Goal: Task Accomplishment & Management: Complete application form

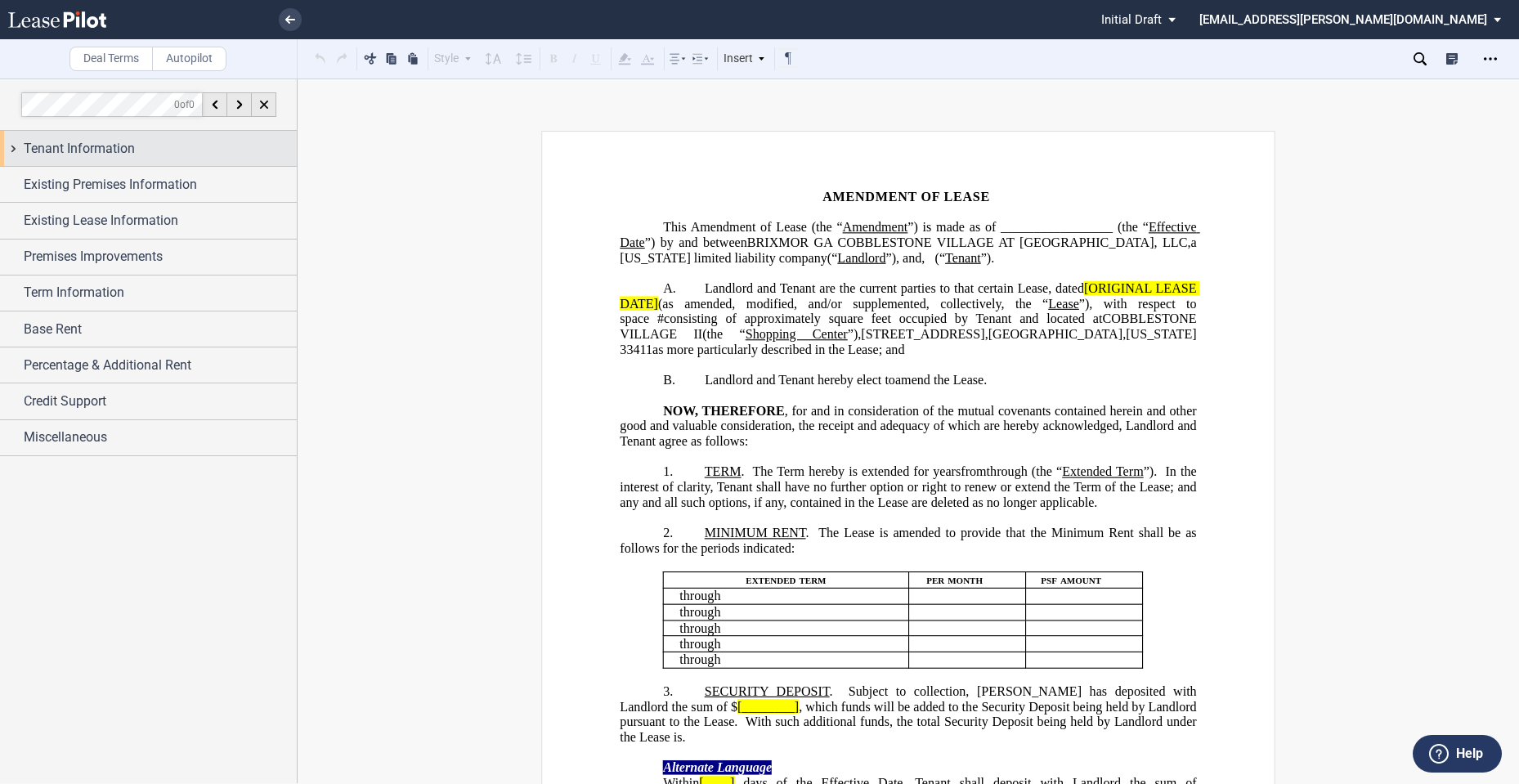
click at [137, 153] on div "Tenant Information" at bounding box center [160, 148] width 273 height 19
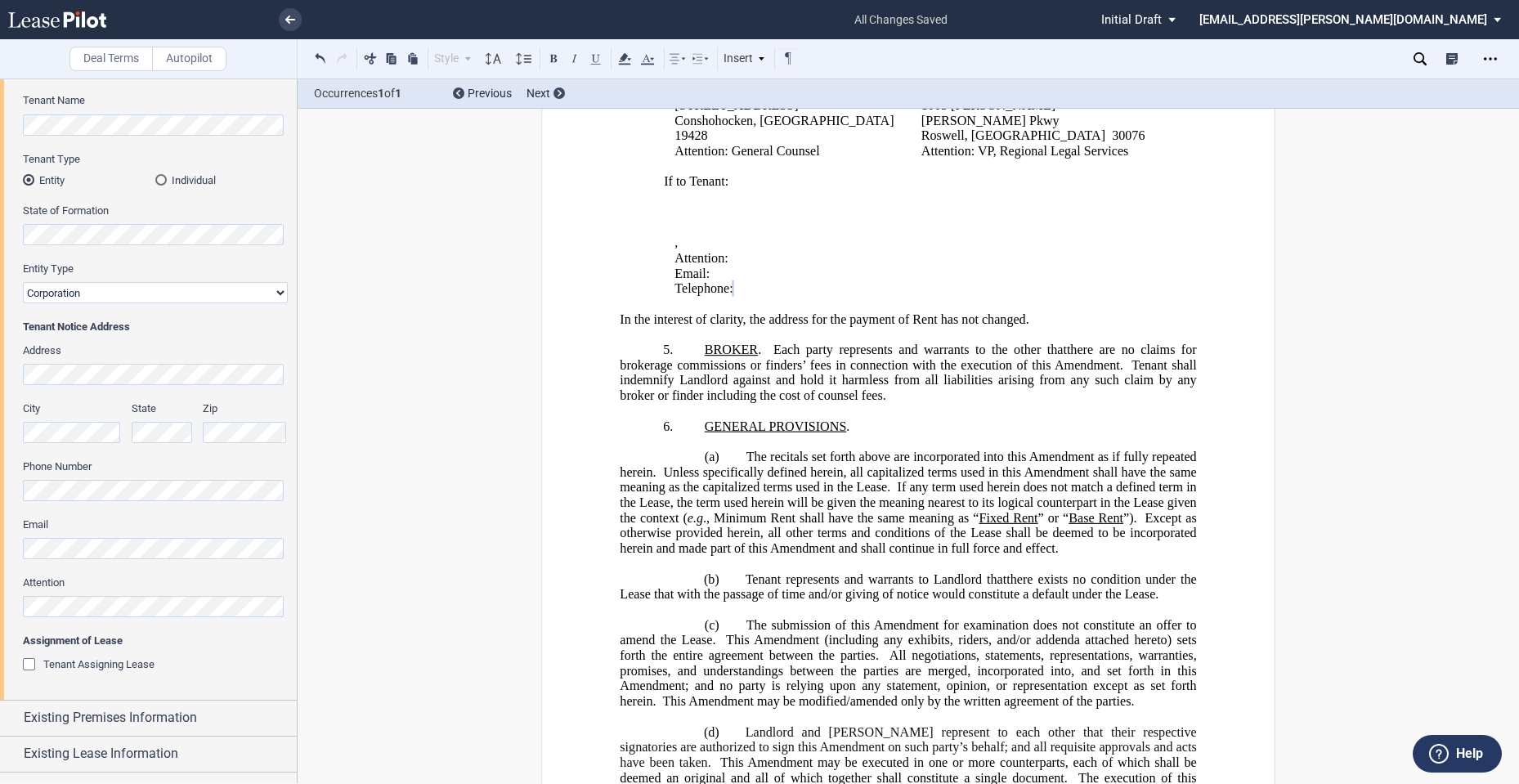
scroll to position [272, 0]
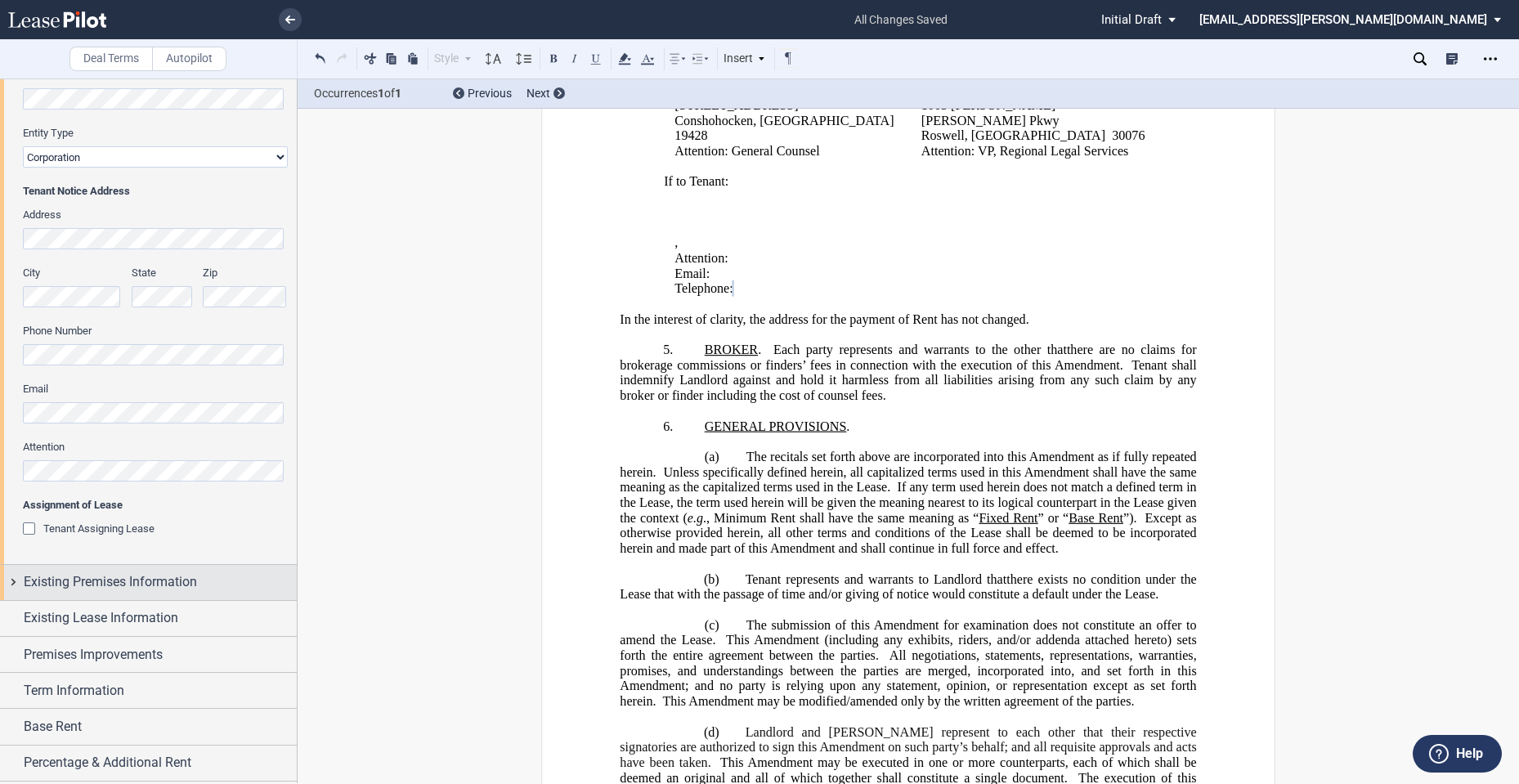
click at [171, 584] on span "Existing Premises Information" at bounding box center [110, 581] width 173 height 19
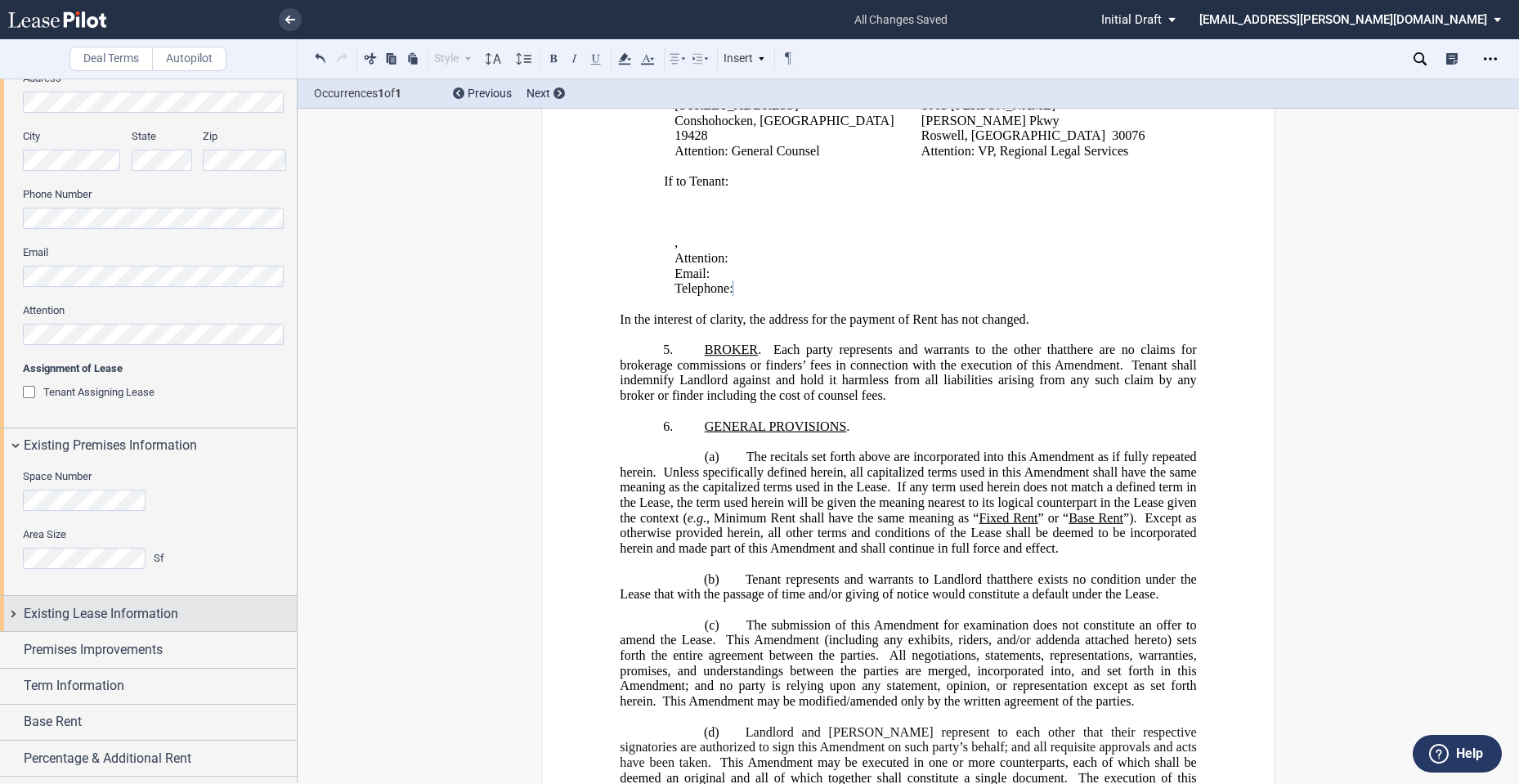
click at [155, 619] on span "Existing Lease Information" at bounding box center [101, 614] width 155 height 19
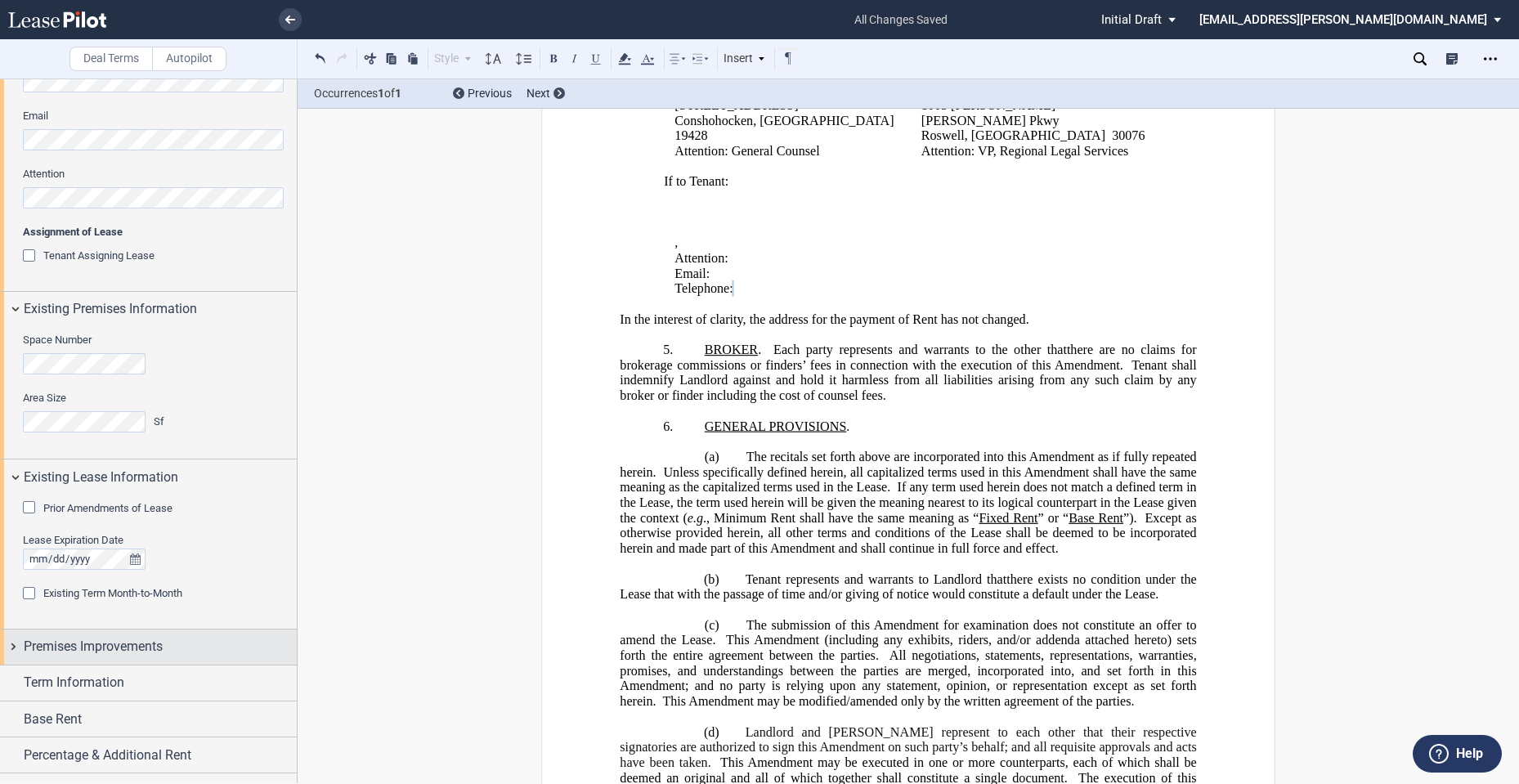
click at [132, 657] on div "Premises Improvements" at bounding box center [148, 647] width 297 height 35
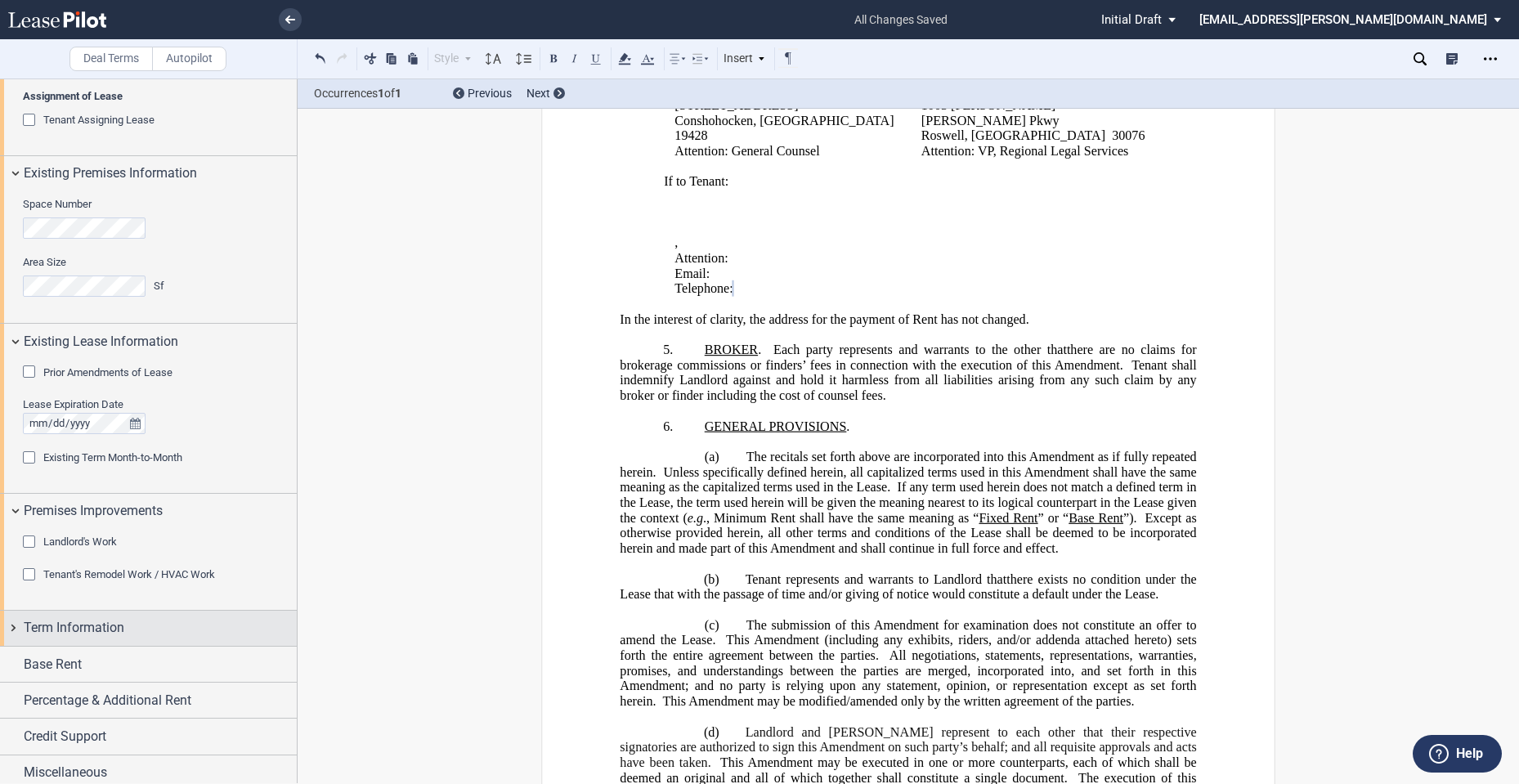
click at [140, 640] on div "Term Information" at bounding box center [148, 628] width 297 height 35
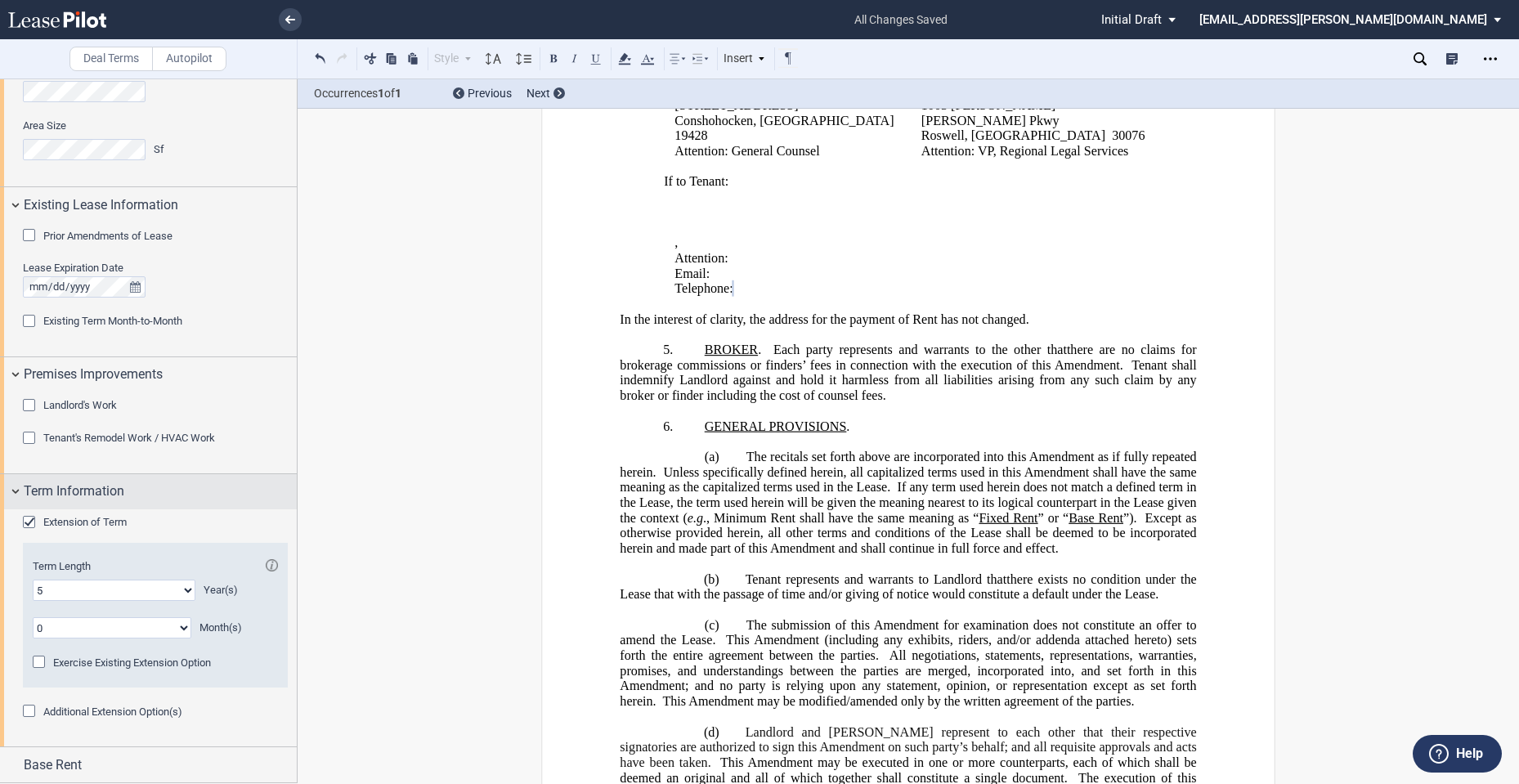
scroll to position [927, 0]
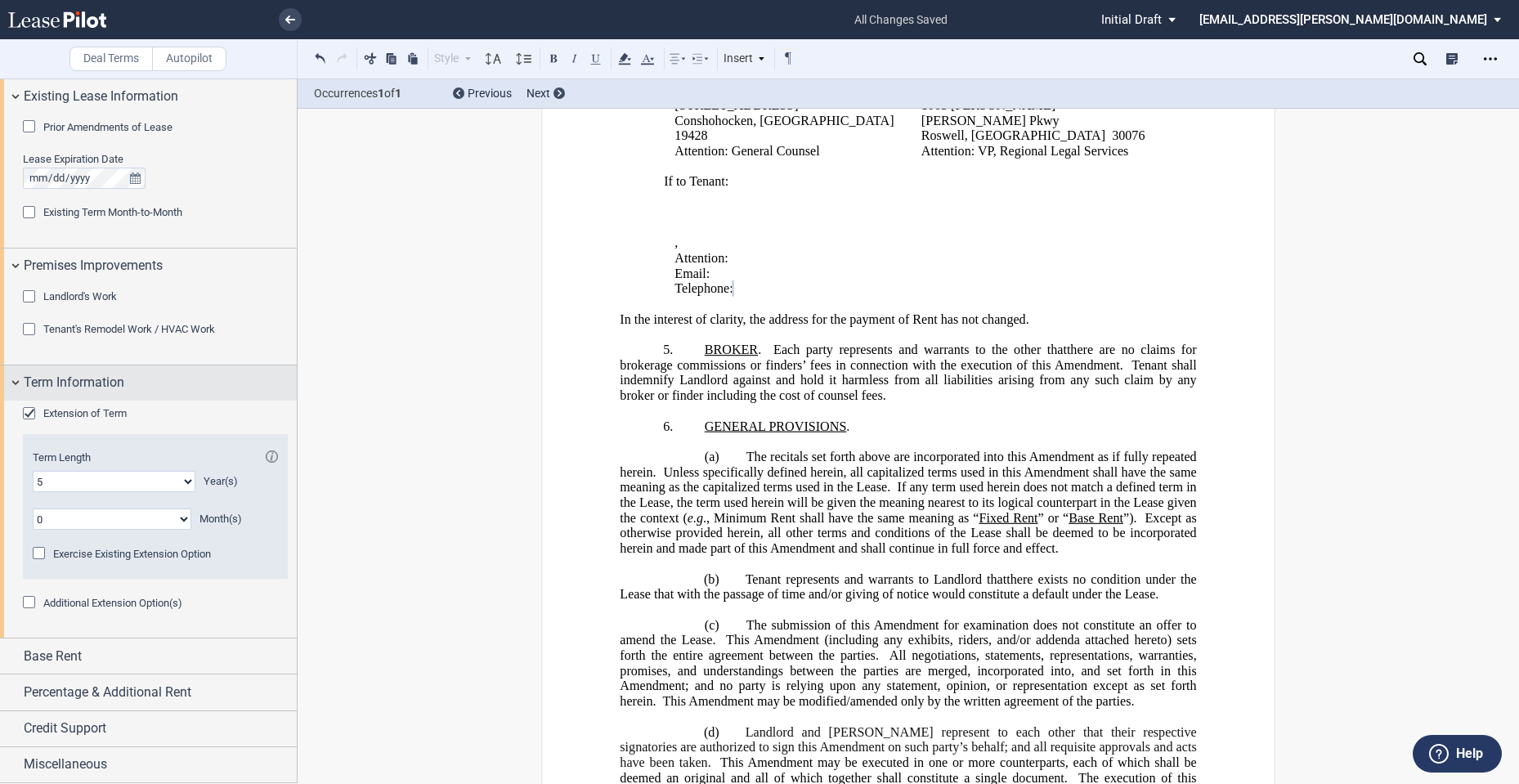
click at [140, 640] on div "Base Rent" at bounding box center [148, 656] width 297 height 35
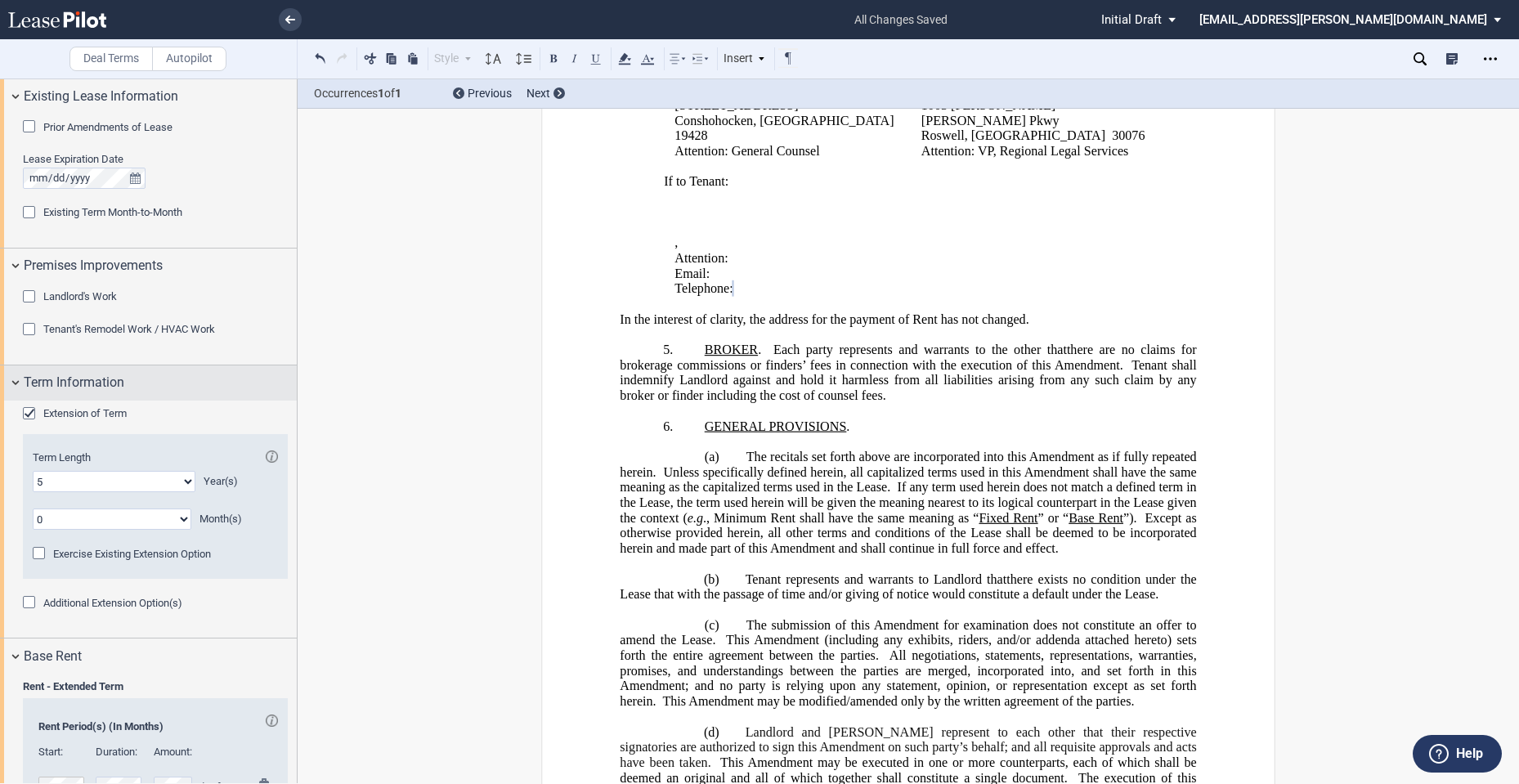
scroll to position [1272, 0]
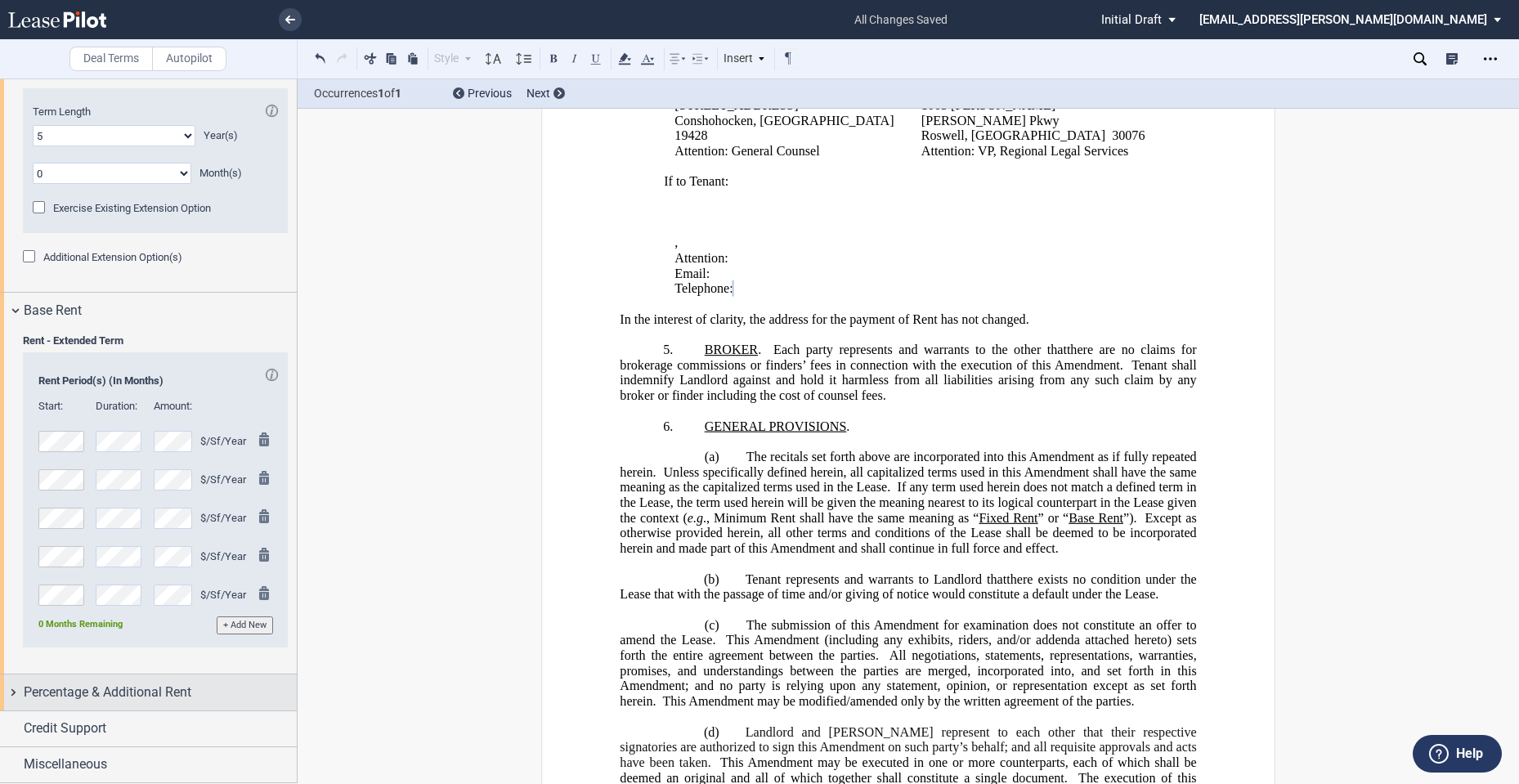
click at [118, 694] on span "Percentage & Additional Rent" at bounding box center [107, 691] width 168 height 19
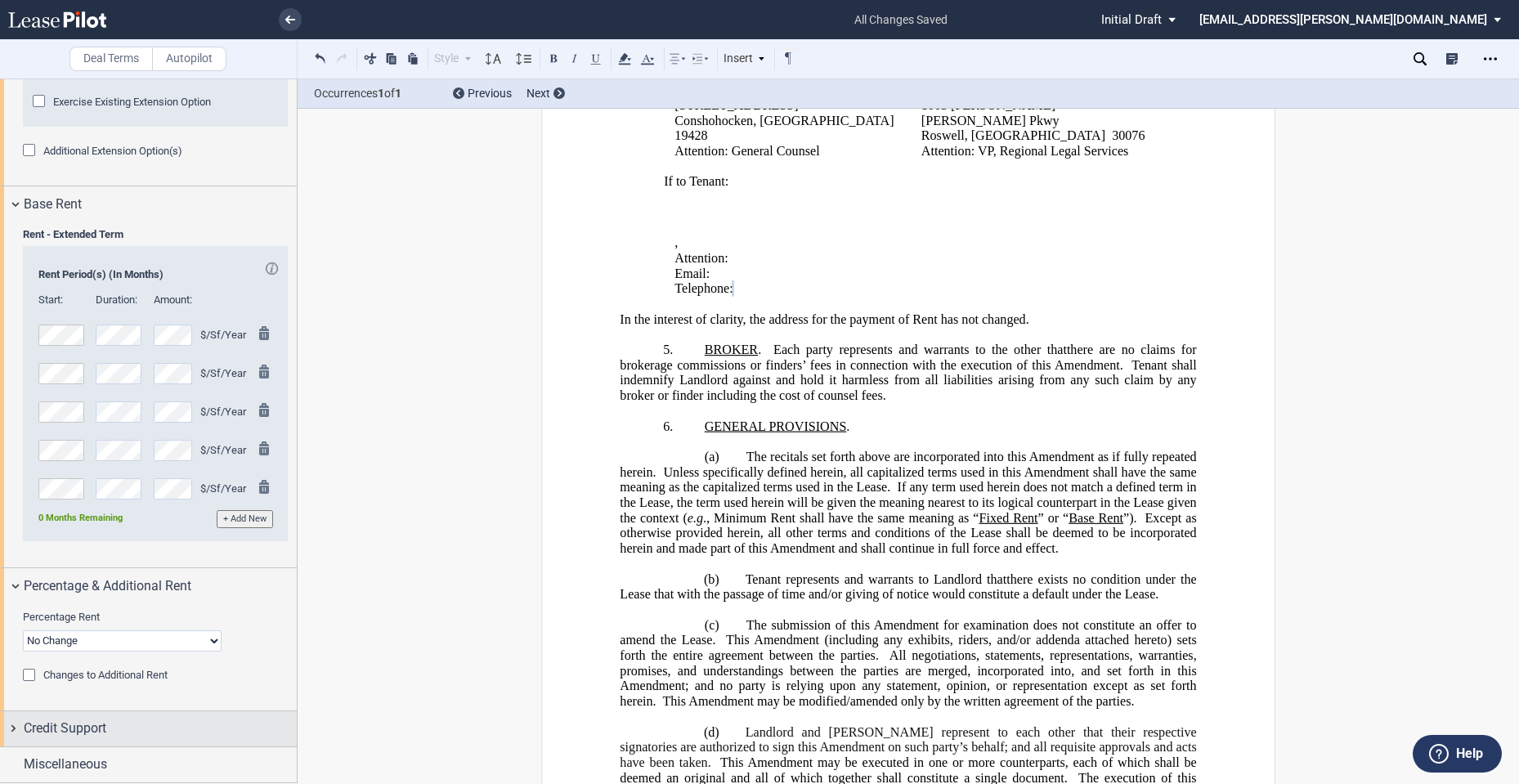
click at [93, 726] on span "Credit Support" at bounding box center [65, 728] width 82 height 19
click at [81, 760] on span "Existing Guarantor" at bounding box center [85, 758] width 84 height 12
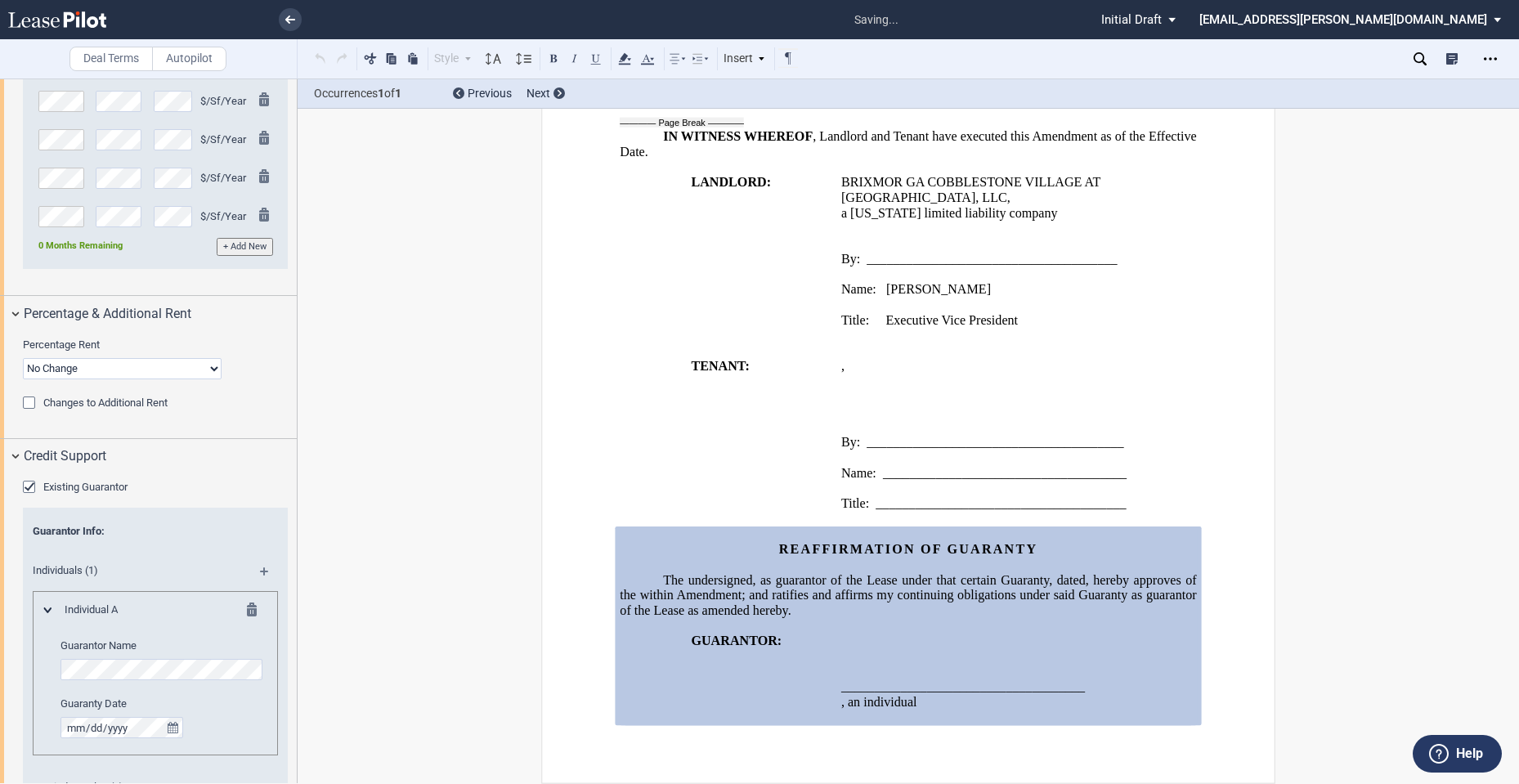
scroll to position [1893, 0]
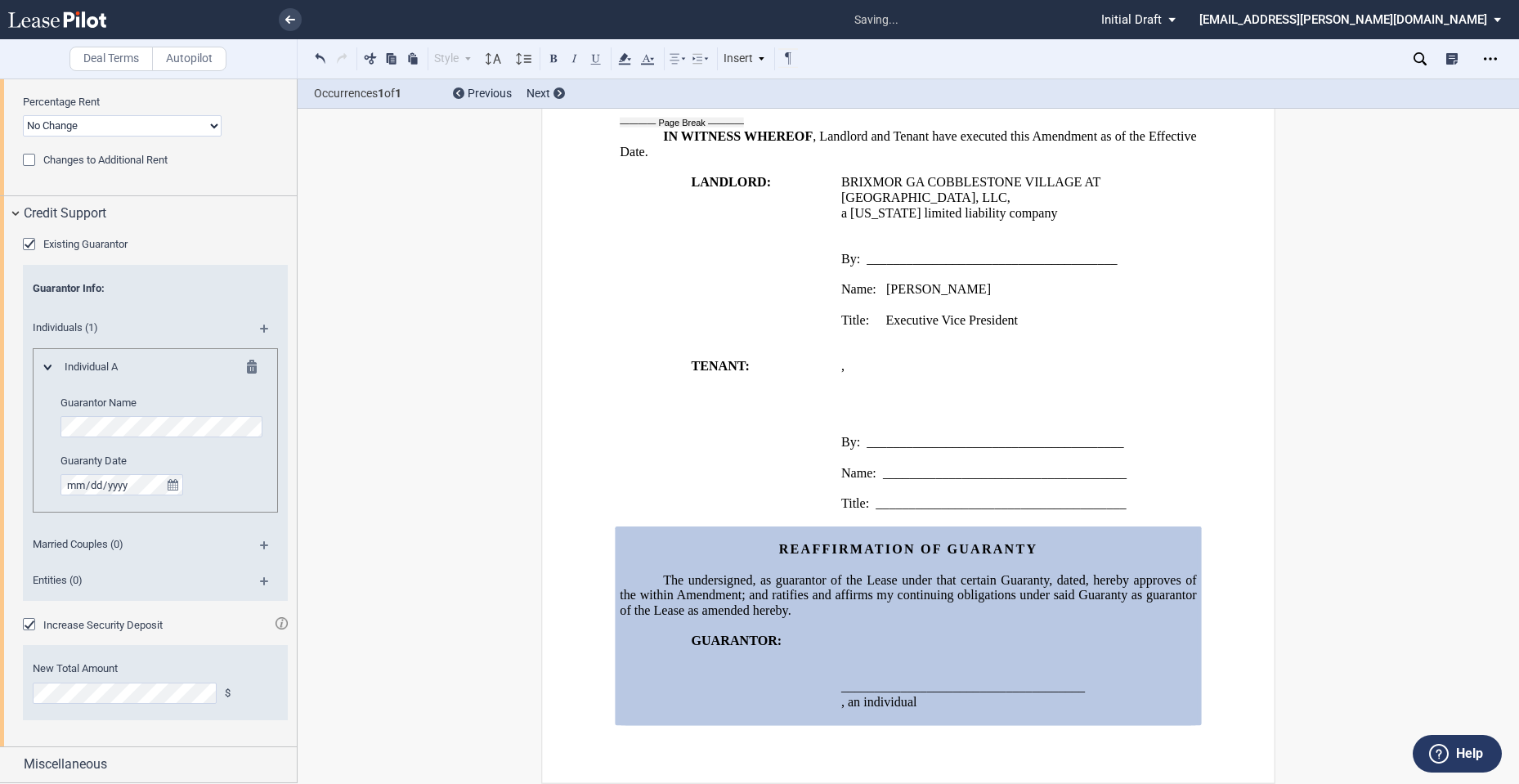
click at [90, 629] on span "Increase Security Deposit" at bounding box center [103, 625] width 119 height 12
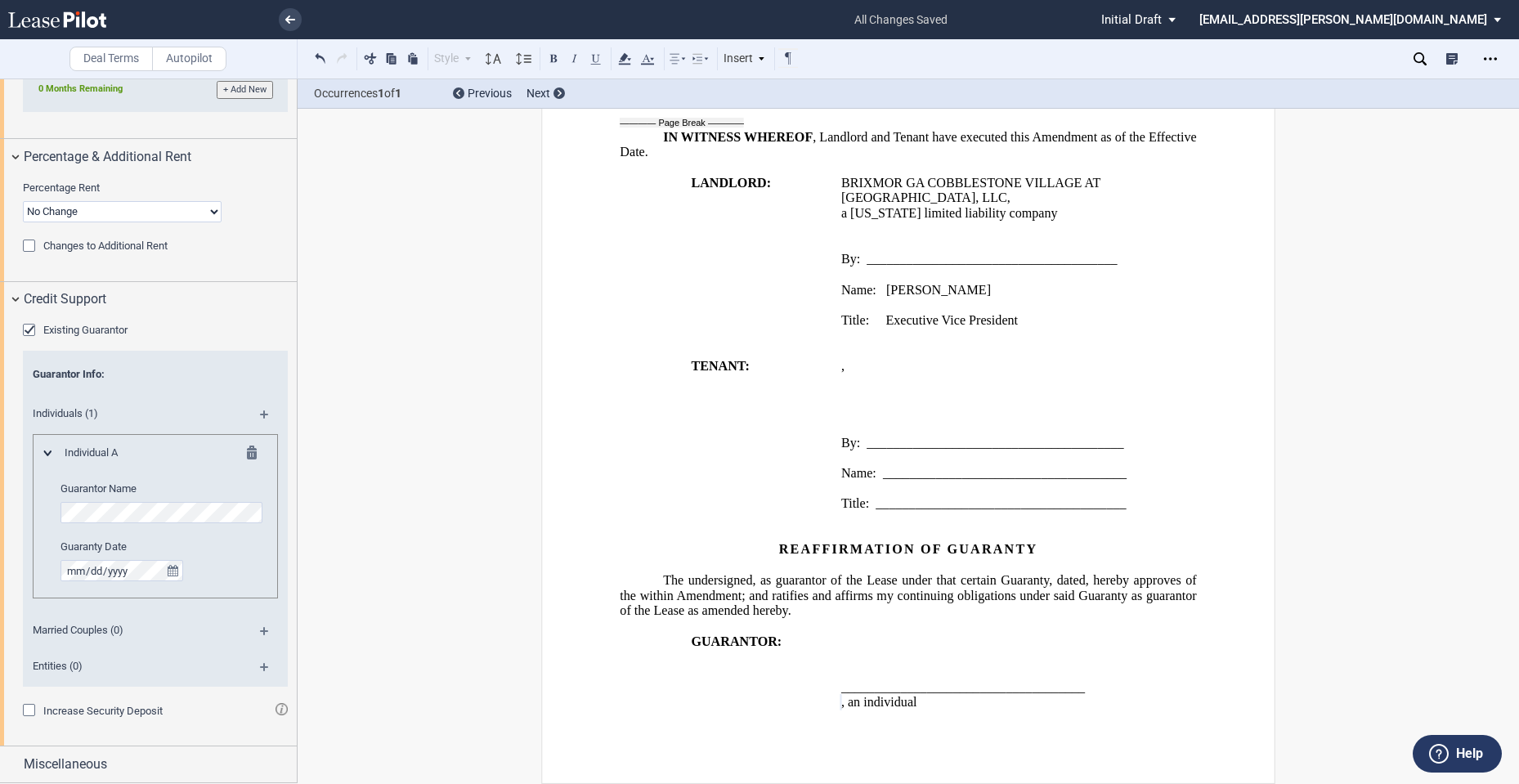
scroll to position [1641, 0]
click at [262, 417] on md-icon at bounding box center [271, 419] width 22 height 19
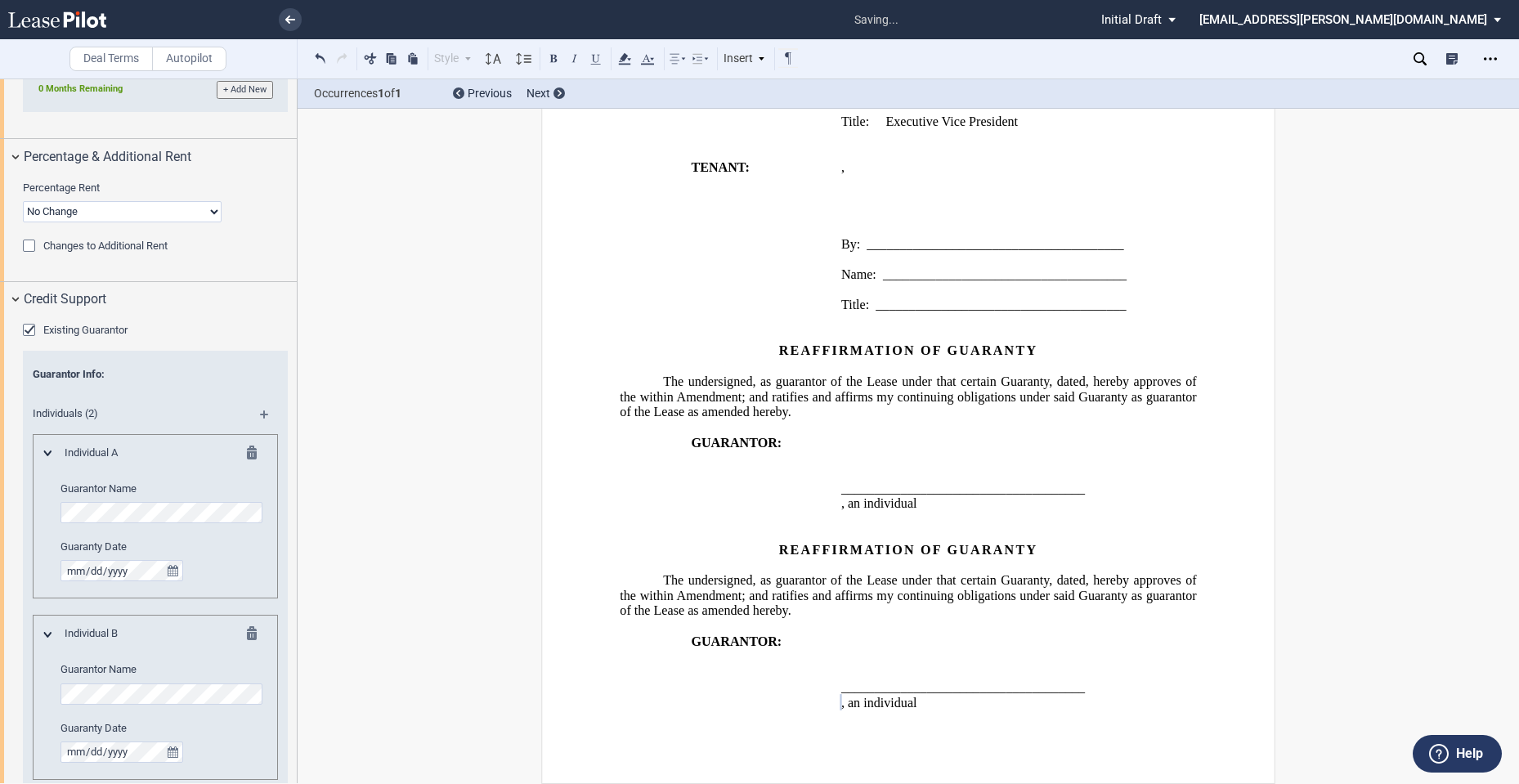
scroll to position [1988, 0]
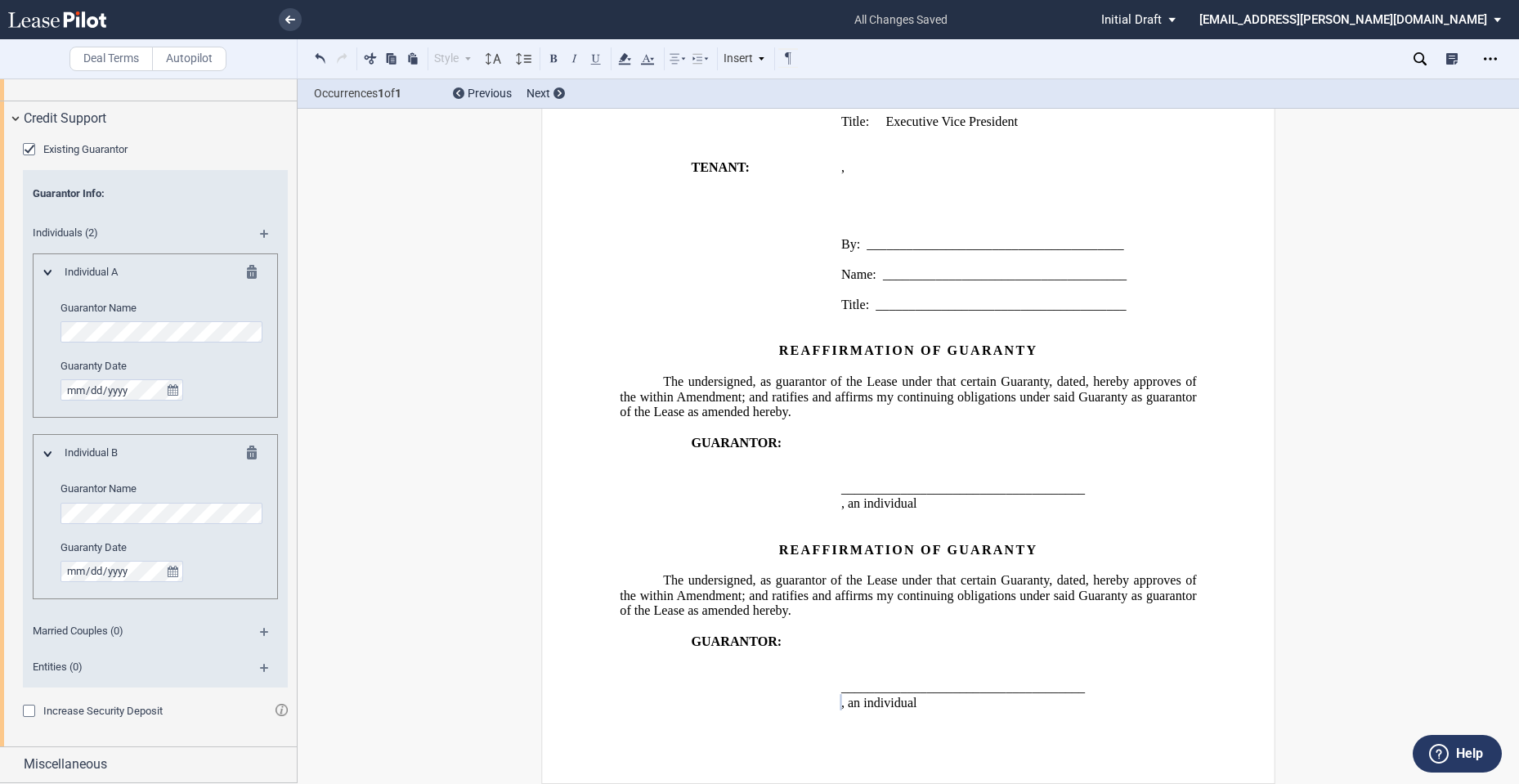
click at [266, 626] on div "Married Couples (0)" at bounding box center [156, 633] width 265 height 36
click at [262, 628] on div "Married Couples (0)" at bounding box center [156, 633] width 265 height 36
click at [260, 628] on md-icon at bounding box center [271, 637] width 22 height 19
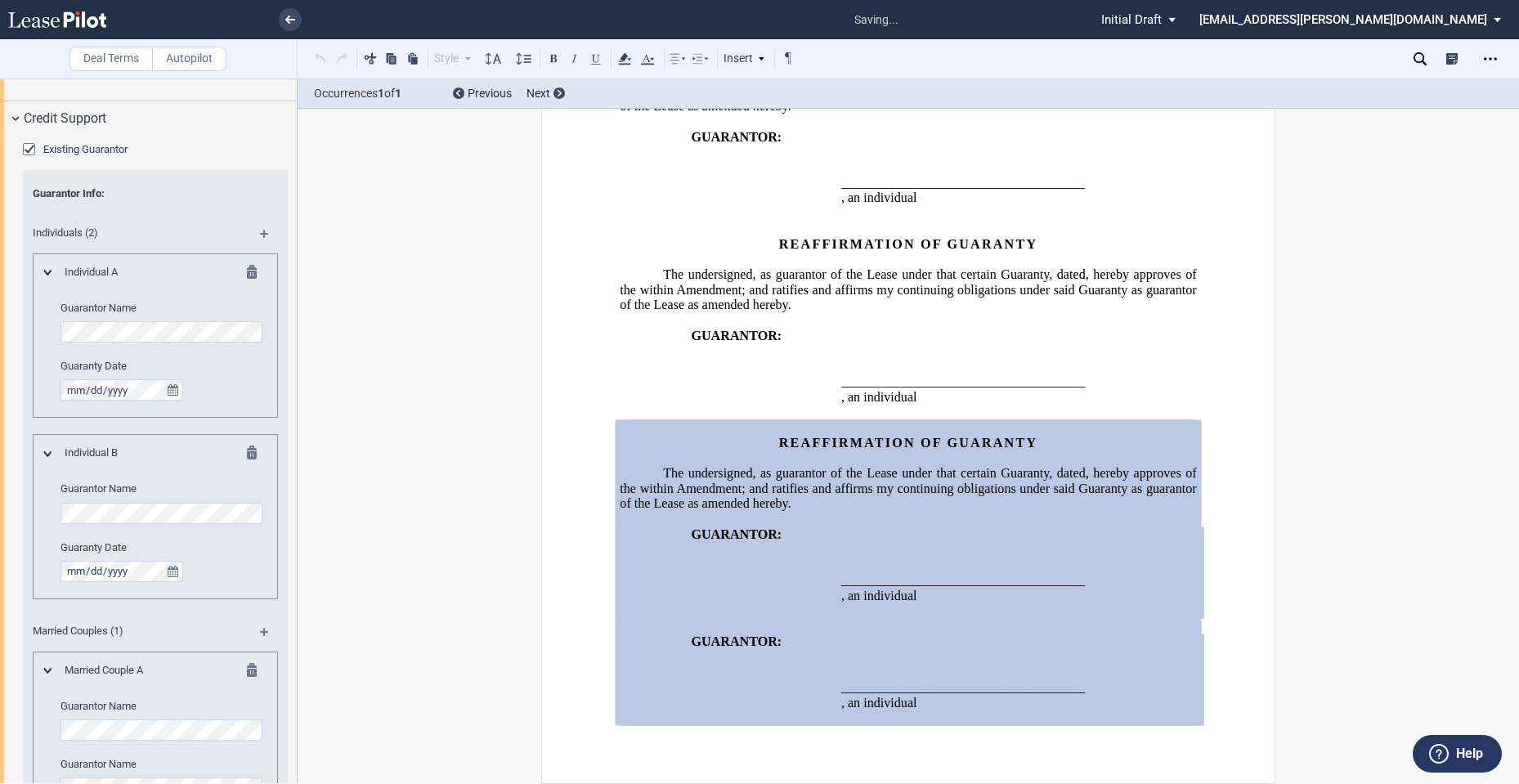
scroll to position [2146, 0]
click at [19, 345] on div "Existing Guarantor Guarantor Info : Individuals (2) Individual A Guarantor Name…" at bounding box center [148, 561] width 297 height 850
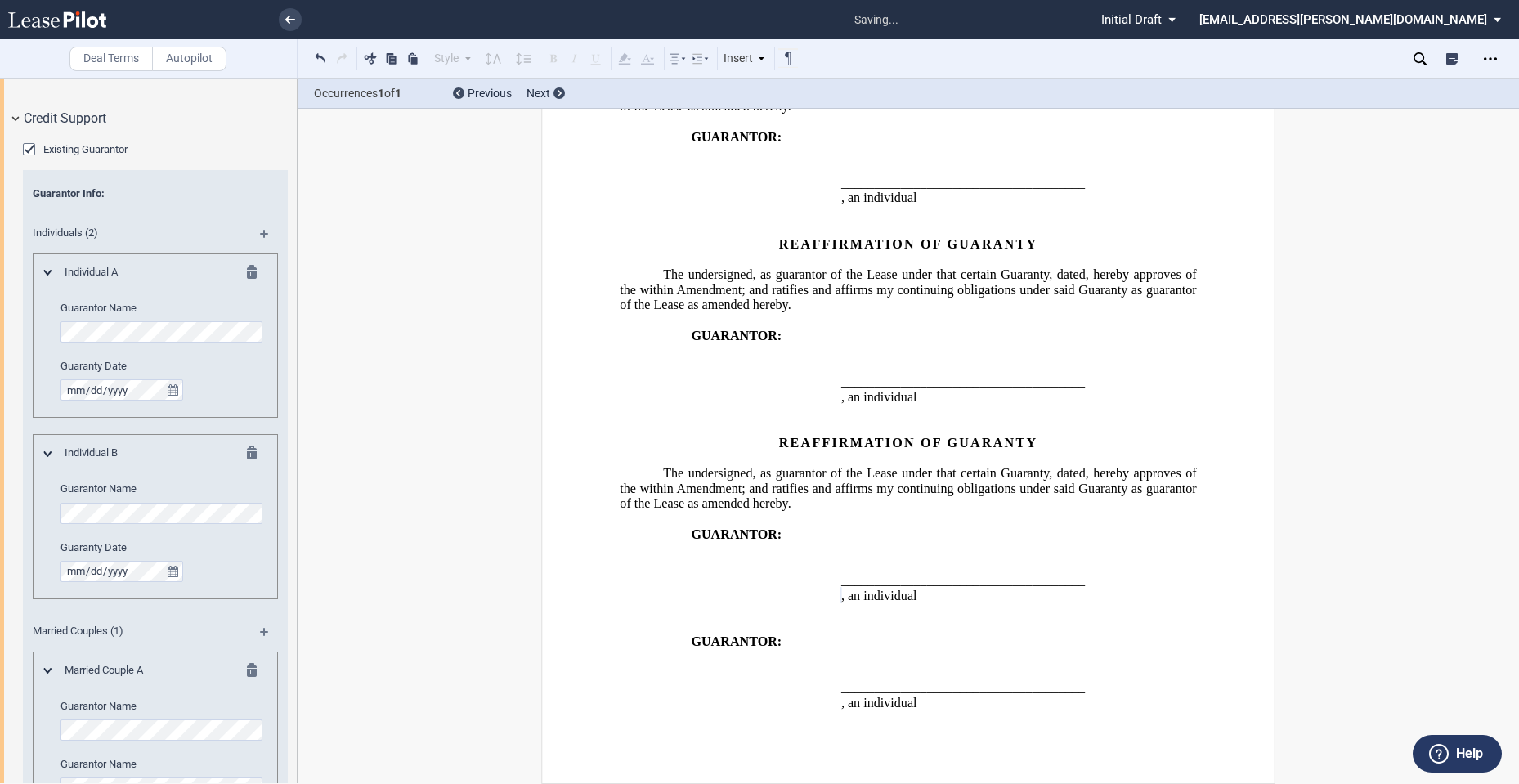
click at [31, 514] on div "Guarantor Info : Individuals (2) Individual A Guarantor Name Guaranty Date Indi…" at bounding box center [156, 549] width 265 height 757
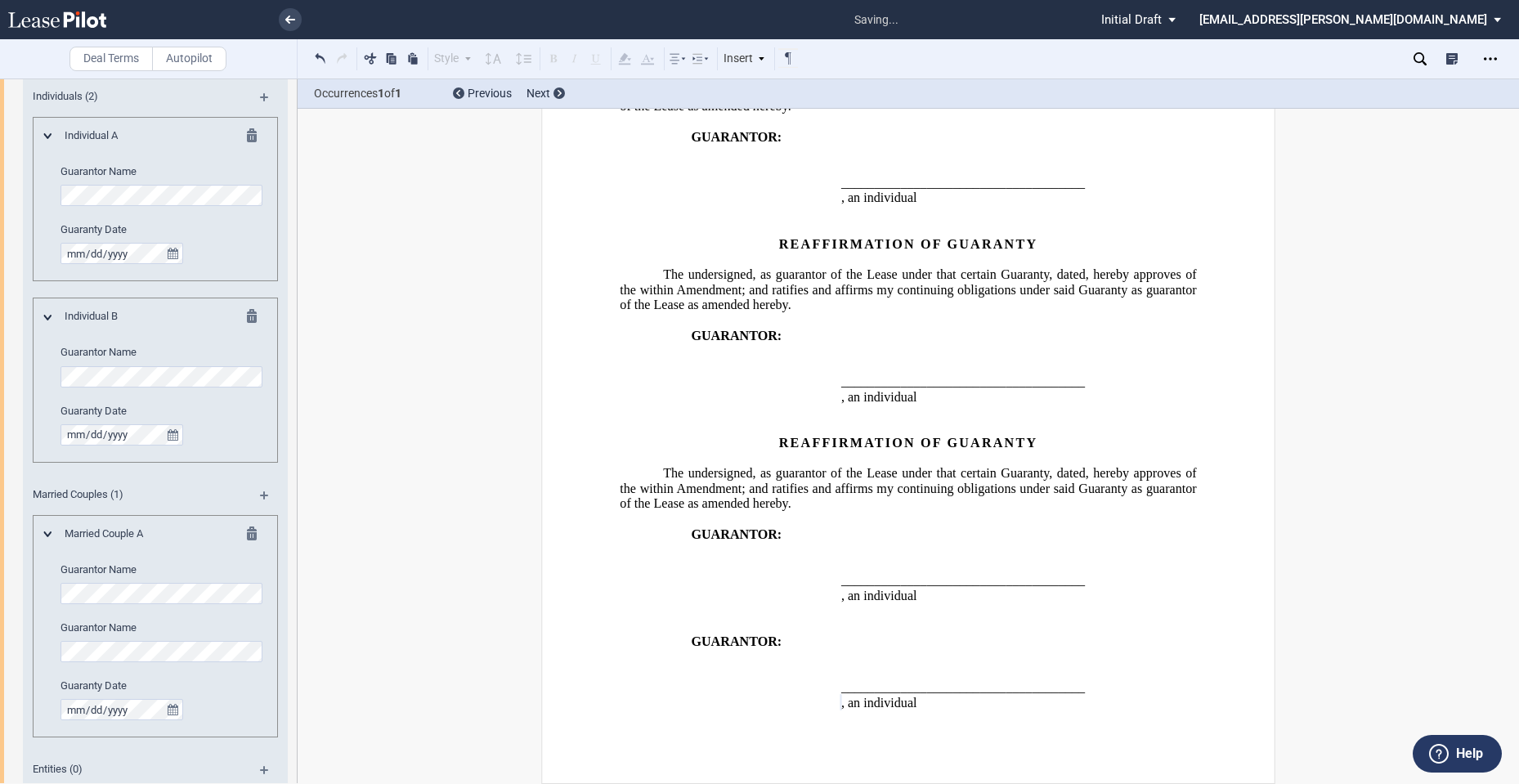
click at [0, 433] on html ".bocls-1{fill:#26354a;fill-rule:evenodd} Loading... × saving... Pending... Pend…" at bounding box center [759, 392] width 1519 height 784
click at [251, 321] on md-icon at bounding box center [256, 318] width 19 height 19
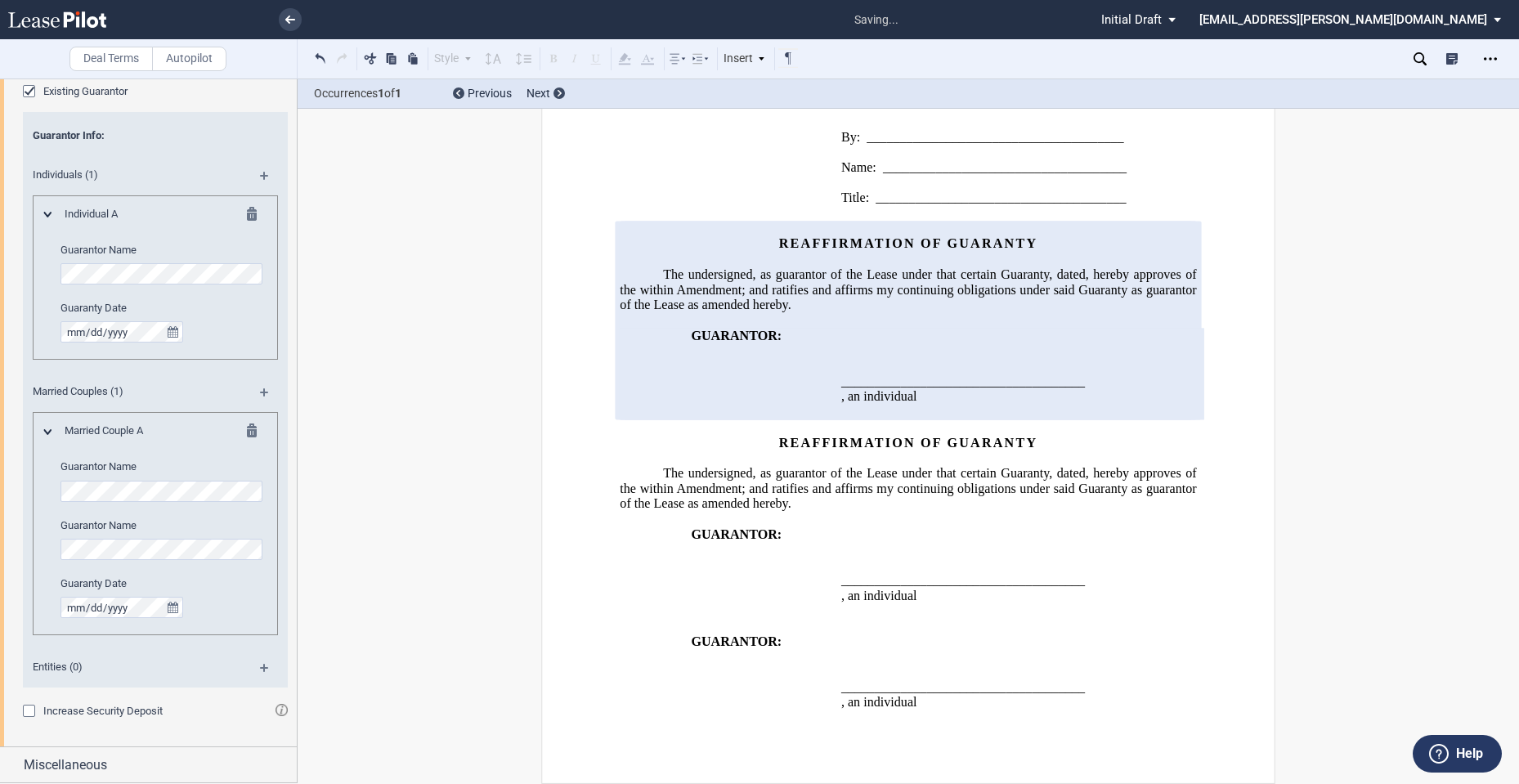
click at [243, 215] on div at bounding box center [235, 216] width 40 height 19
click at [247, 215] on md-icon at bounding box center [256, 216] width 19 height 19
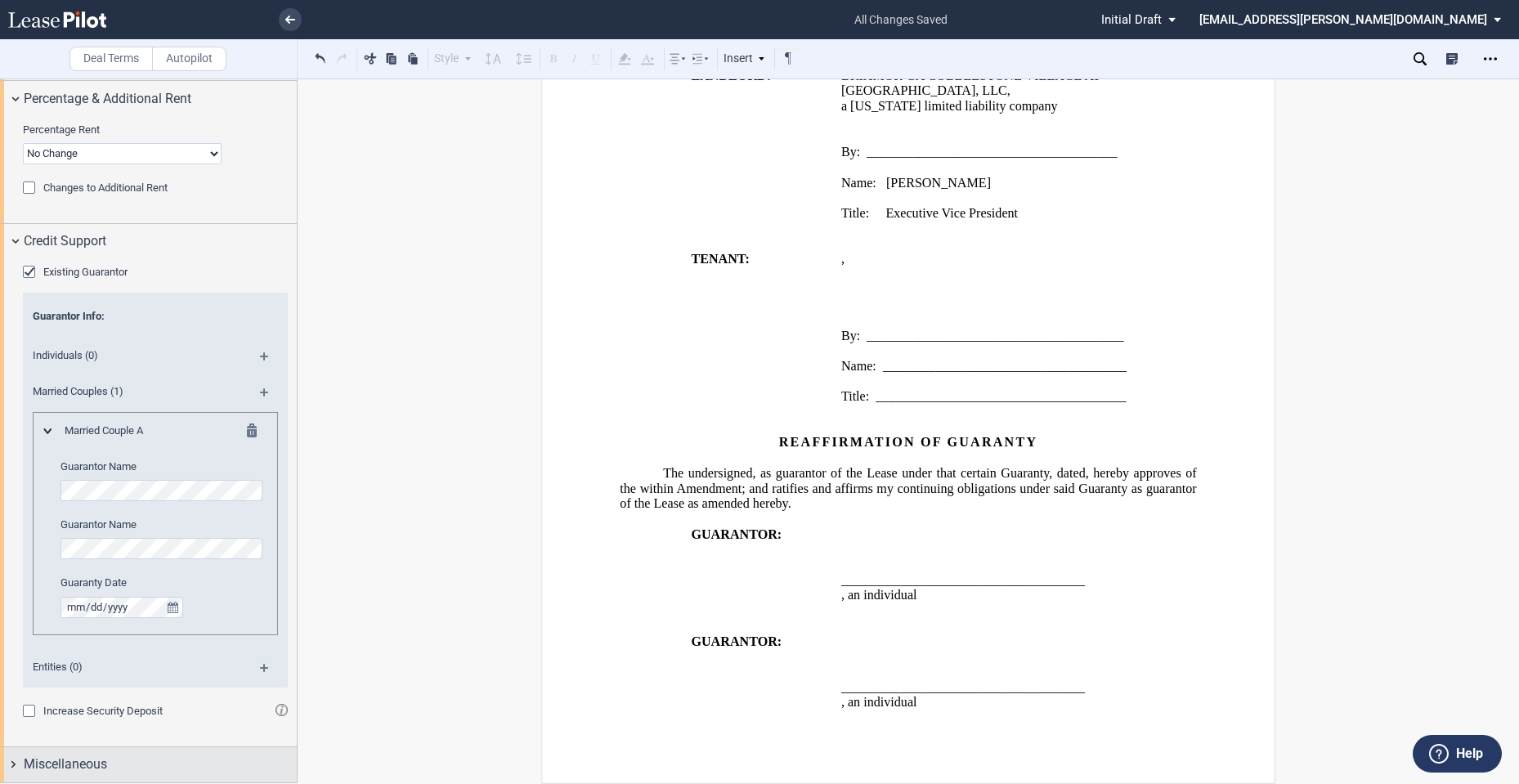
click at [105, 751] on div "Miscellaneous" at bounding box center [148, 765] width 297 height 35
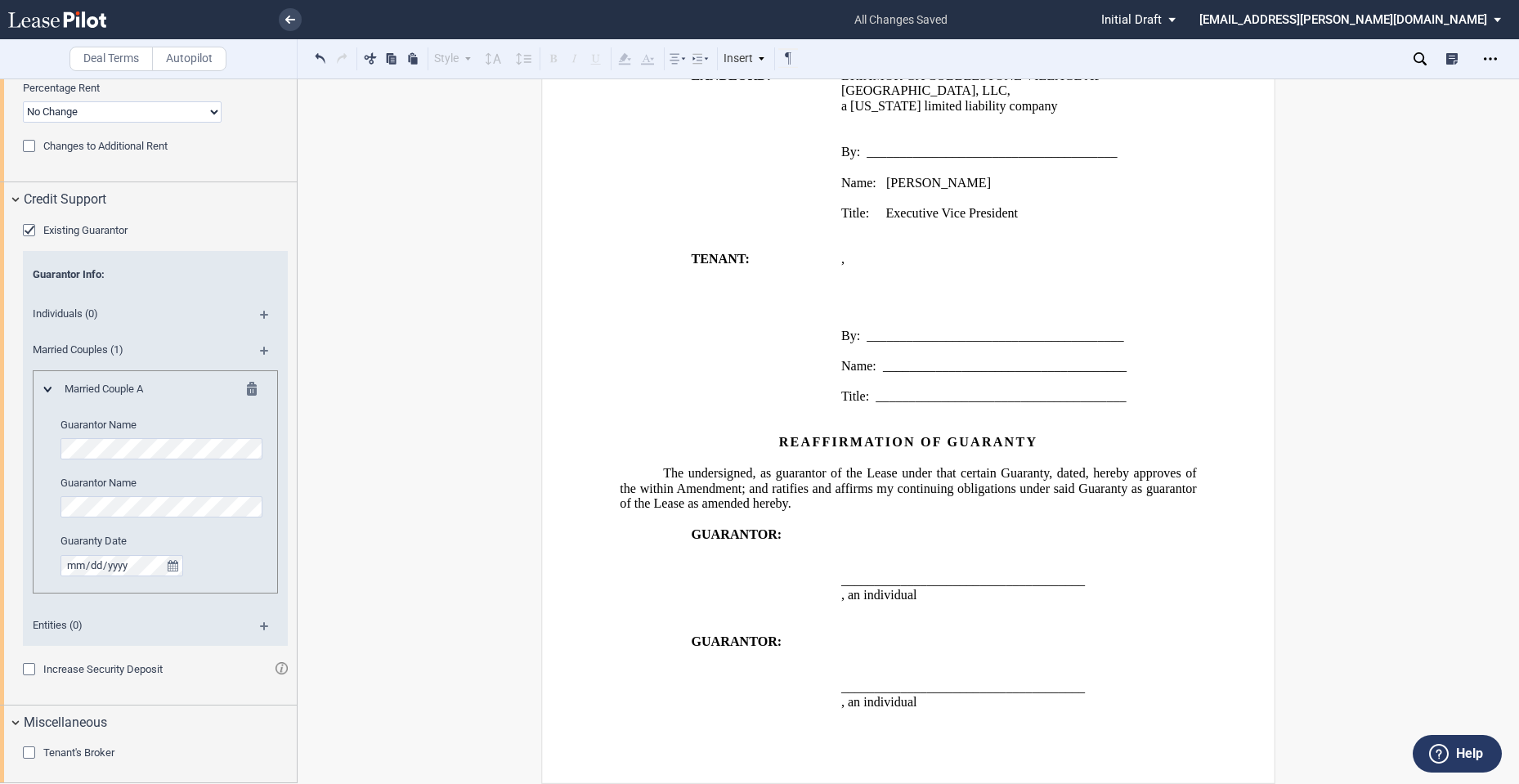
scroll to position [1913, 0]
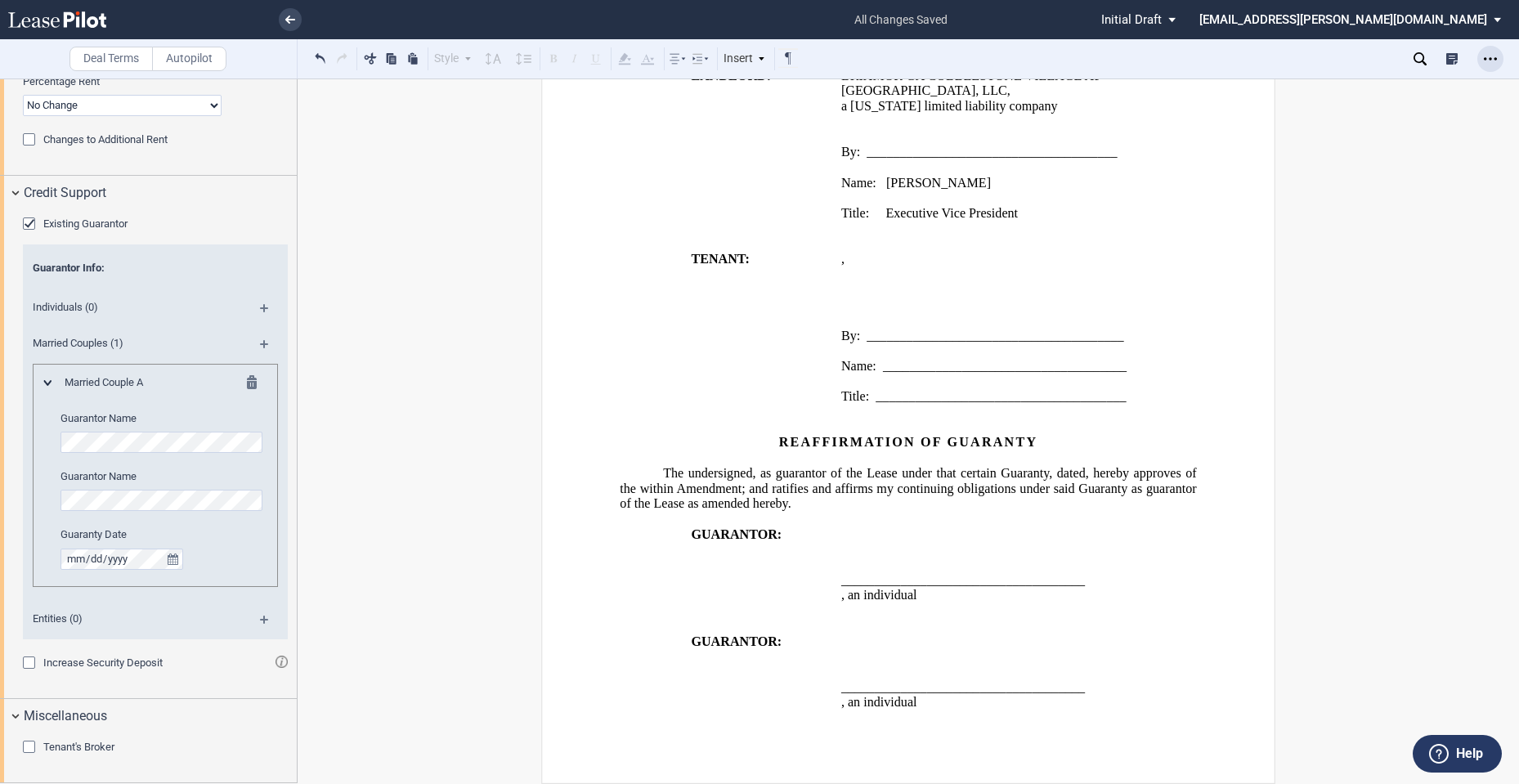
click at [1482, 51] on div "Open Lease options menu" at bounding box center [1490, 58] width 26 height 26
click at [1385, 94] on div "Download" at bounding box center [1388, 88] width 229 height 22
